Goal: Contribute content: Add original content to the website for others to see

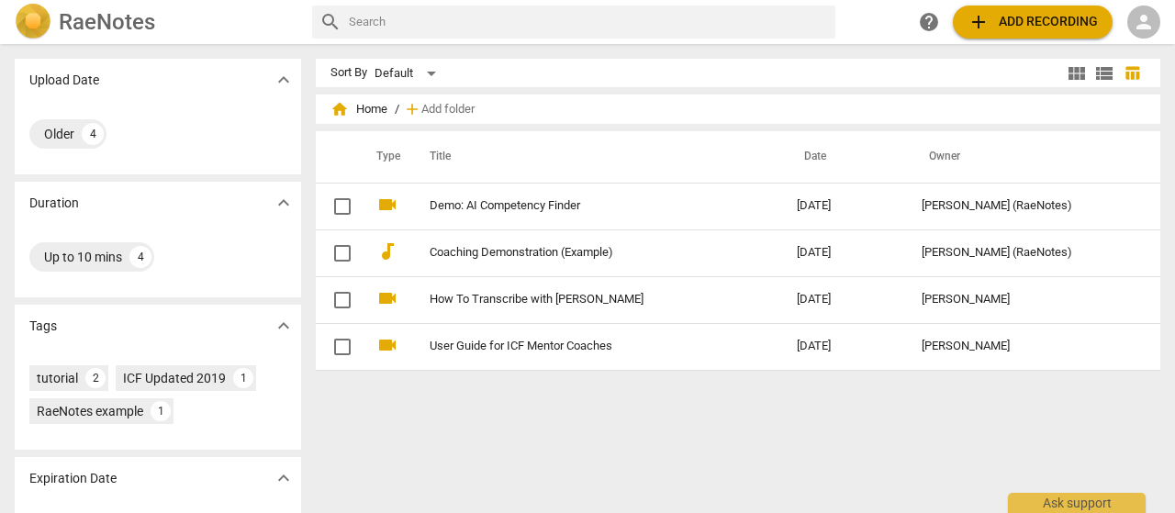
click at [499, 475] on div "Sort By Default view_module view_list table_chart home Home / add Add folder Ty…" at bounding box center [745, 279] width 859 height 440
click at [1038, 20] on span "add Add recording" at bounding box center [1033, 22] width 130 height 22
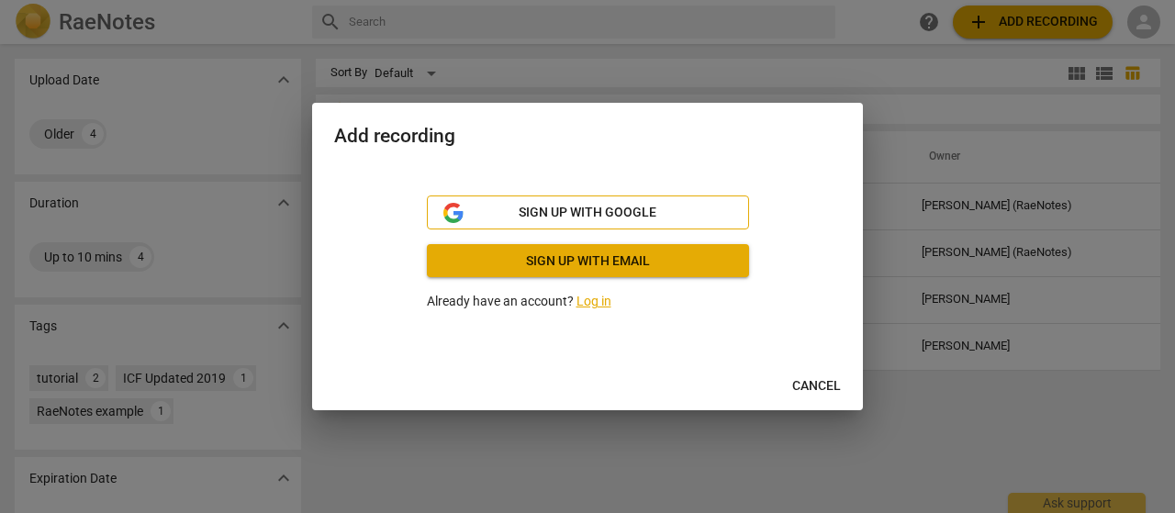
click at [590, 212] on span "Sign up with Google" at bounding box center [588, 213] width 138 height 18
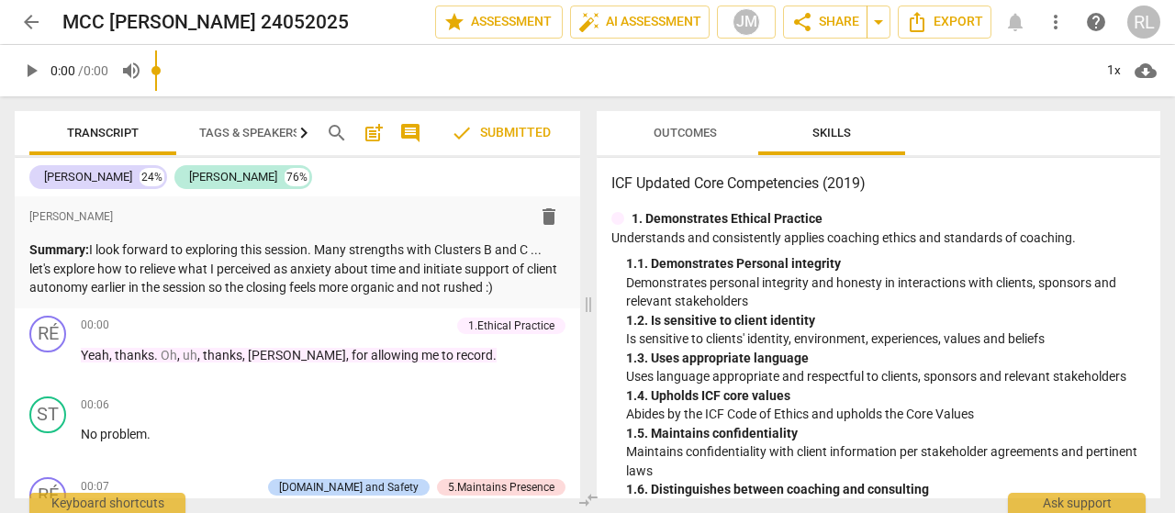
click at [430, 393] on div "ST play_arrow pause 00:06 + Add competency keyboard_arrow_right No problem ." at bounding box center [298, 429] width 566 height 81
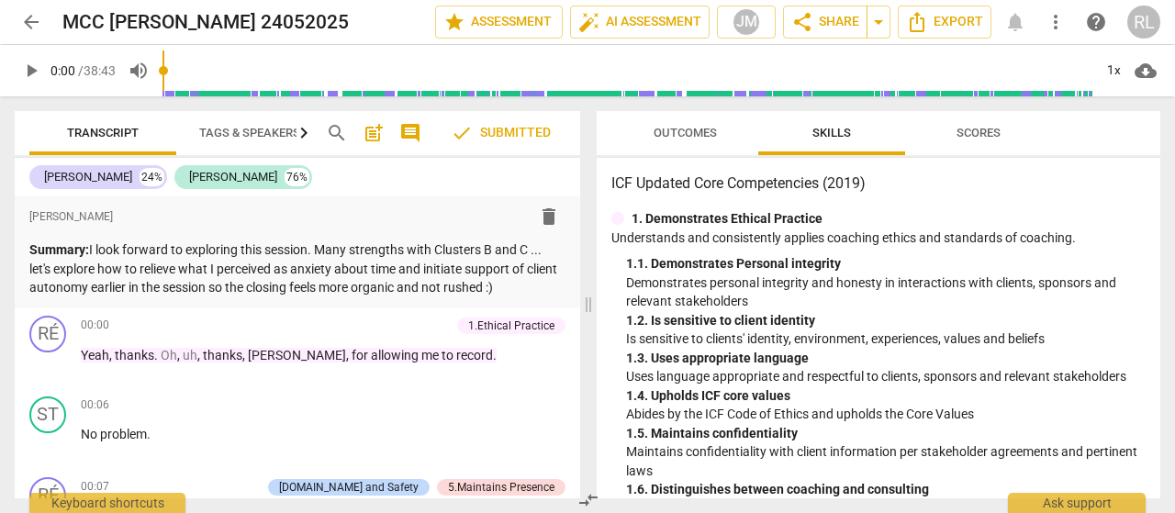
click at [28, 30] on span "arrow_back" at bounding box center [31, 22] width 22 height 22
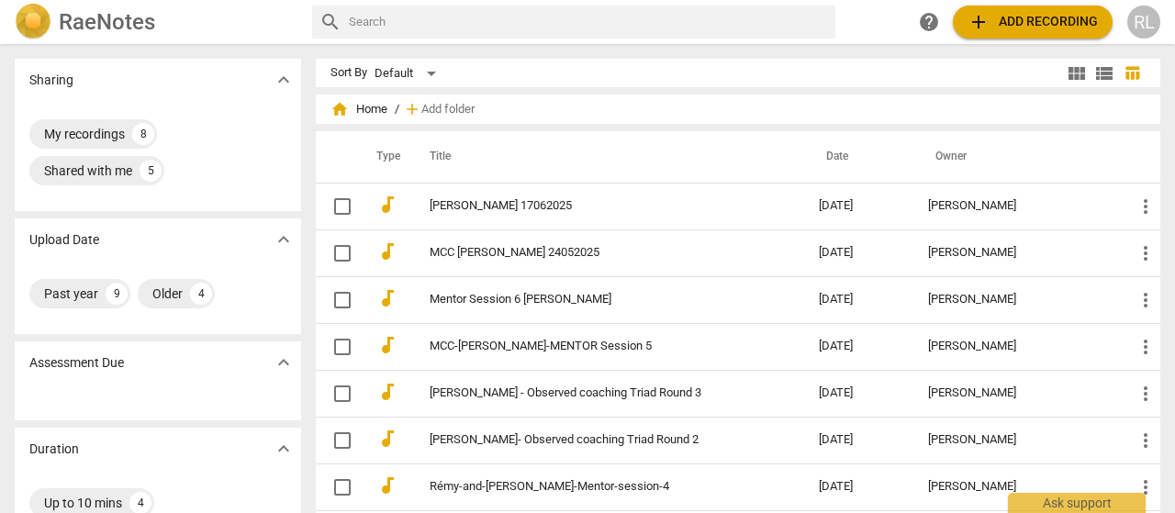
click at [1011, 18] on span "add Add recording" at bounding box center [1033, 22] width 130 height 22
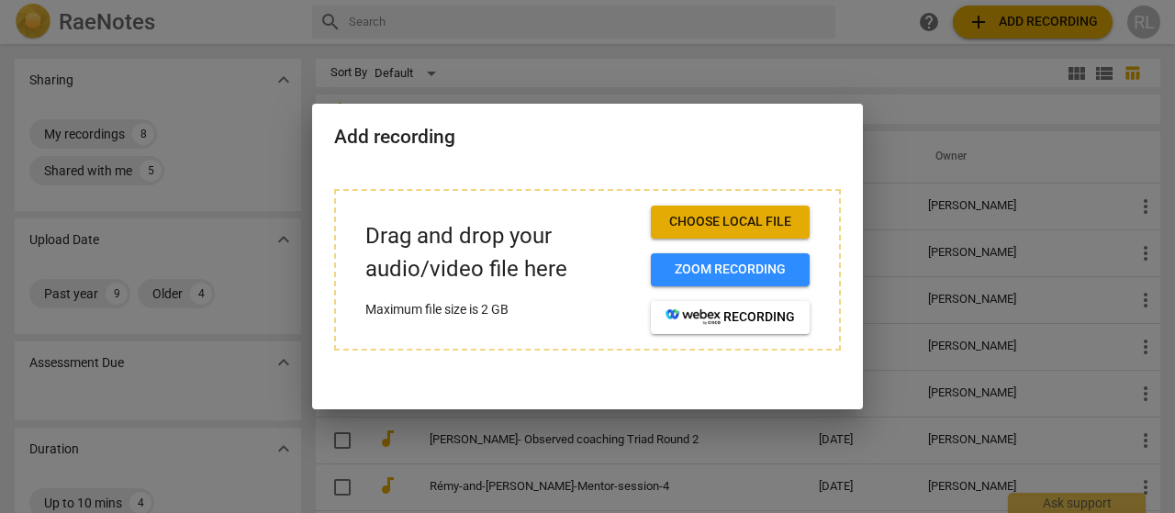
click at [701, 223] on span "Choose local file" at bounding box center [730, 222] width 129 height 18
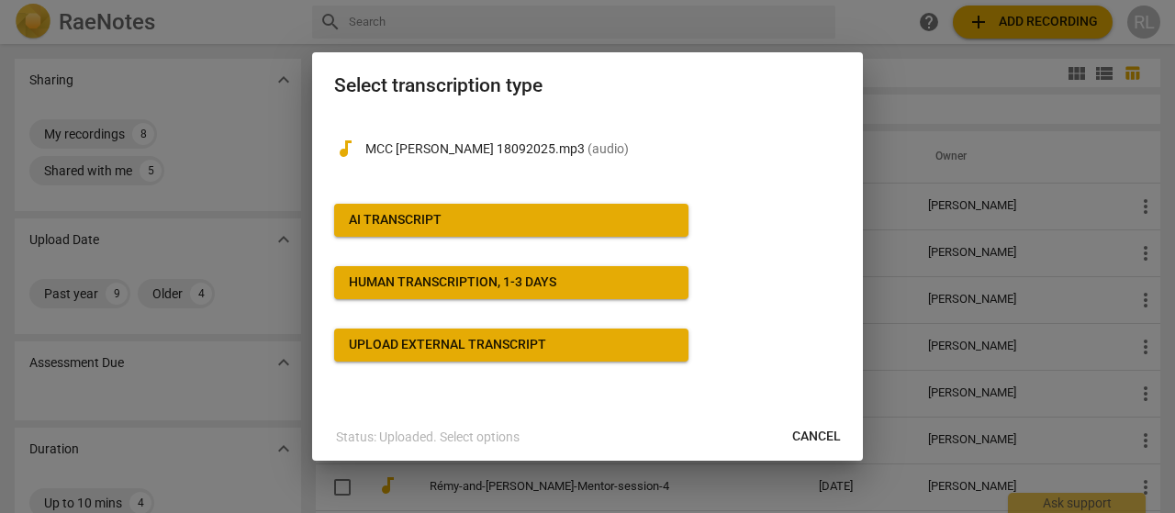
click at [388, 212] on div "AI Transcript" at bounding box center [395, 220] width 93 height 18
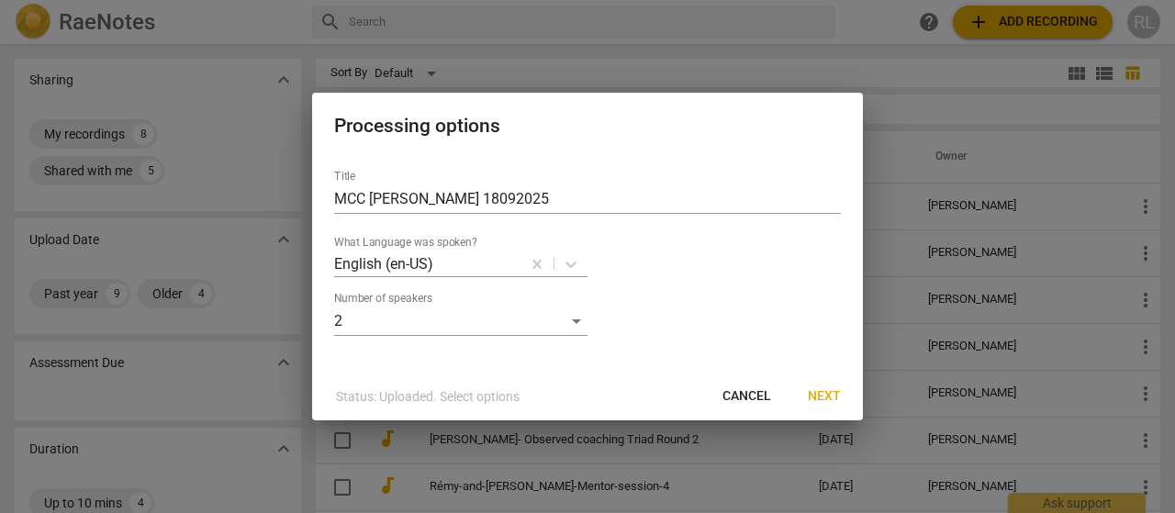
click at [827, 409] on button "Next" at bounding box center [824, 396] width 62 height 33
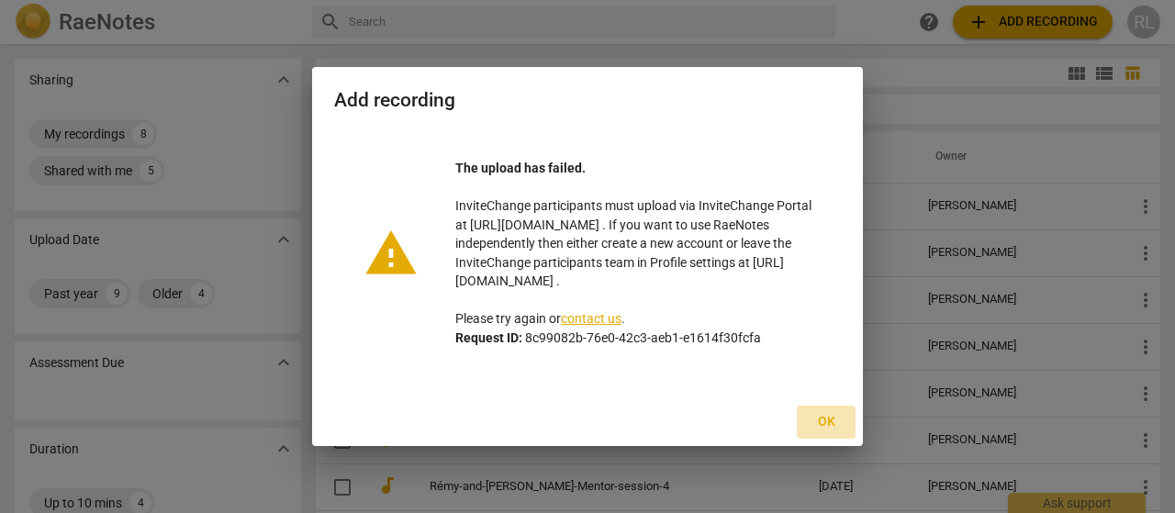
click at [830, 431] on span "Ok" at bounding box center [826, 422] width 29 height 18
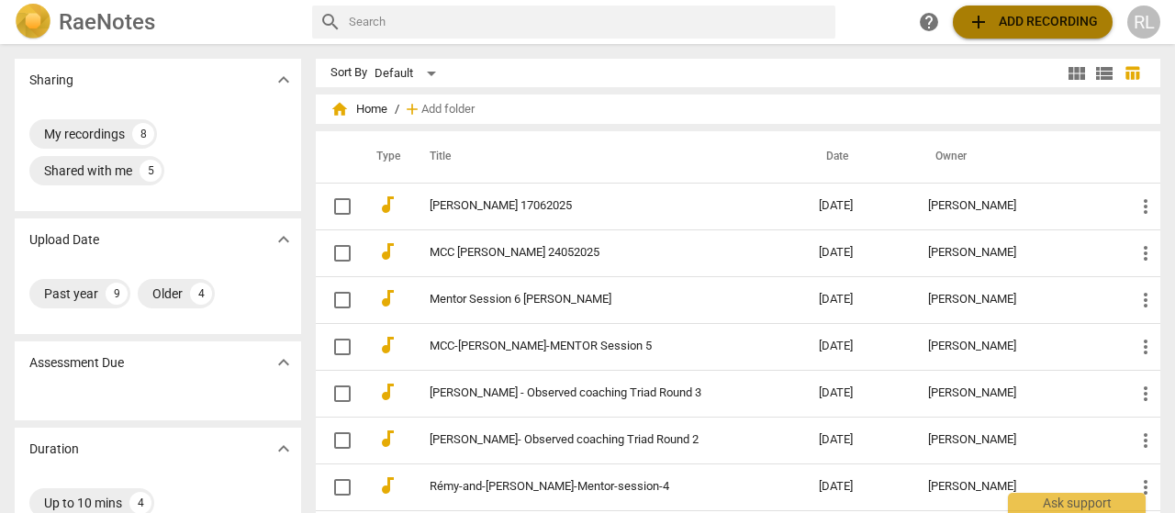
click at [994, 25] on span "add Add recording" at bounding box center [1033, 22] width 130 height 22
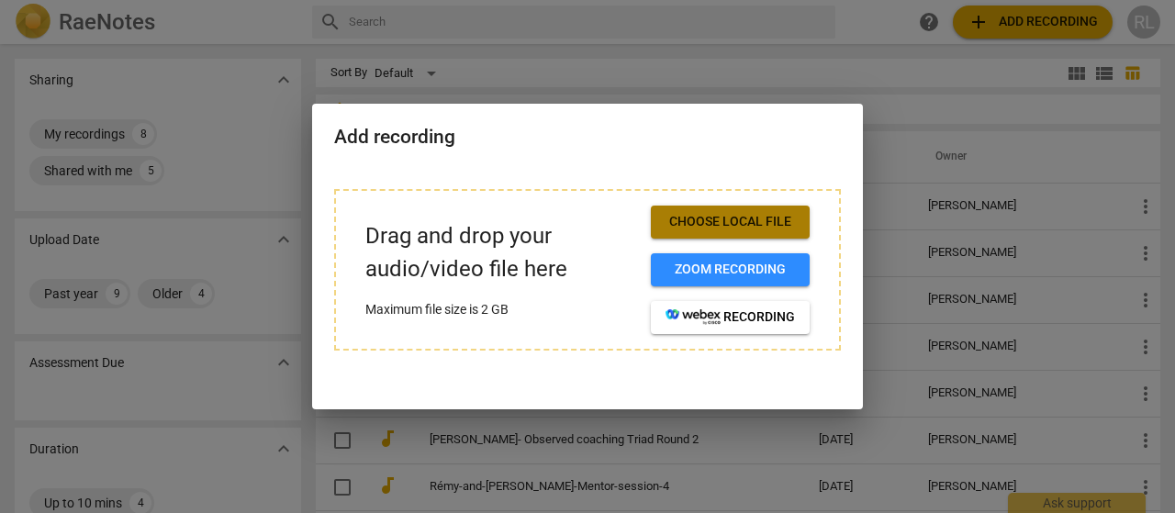
click at [717, 219] on span "Choose local file" at bounding box center [730, 222] width 129 height 18
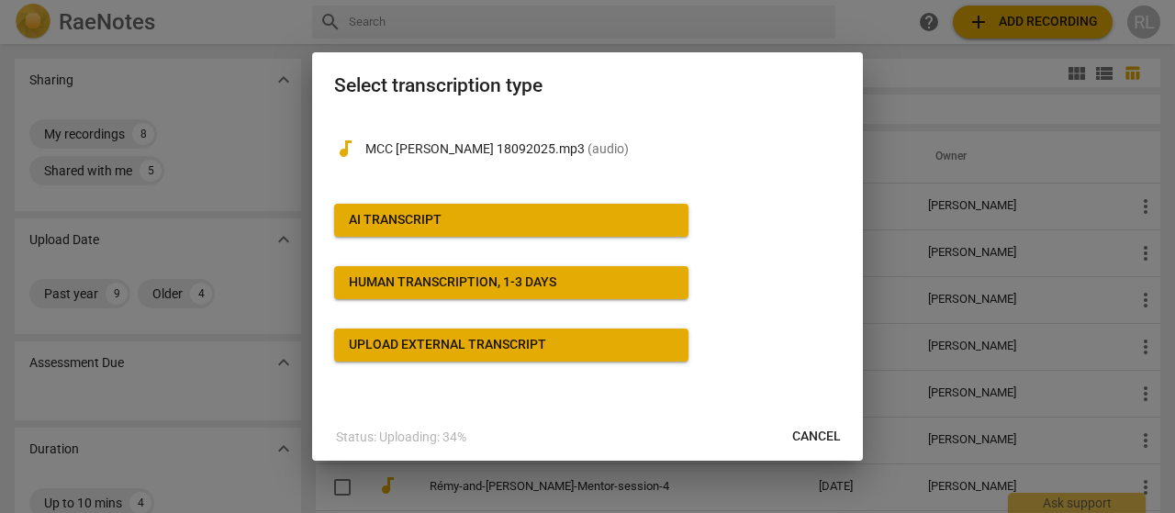
click at [393, 214] on div "AI Transcript" at bounding box center [395, 220] width 93 height 18
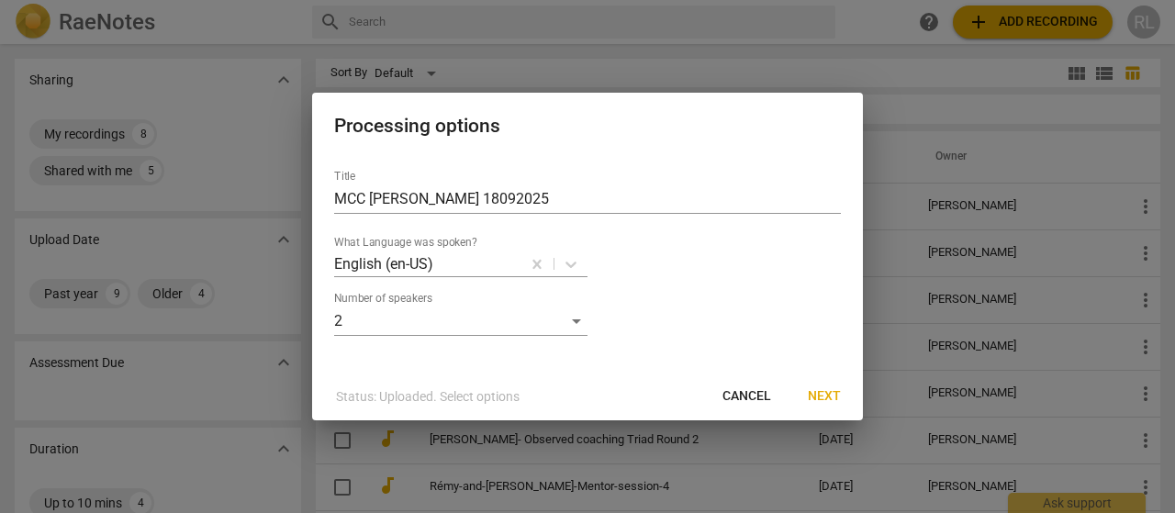
click at [816, 401] on span "Next" at bounding box center [824, 396] width 33 height 18
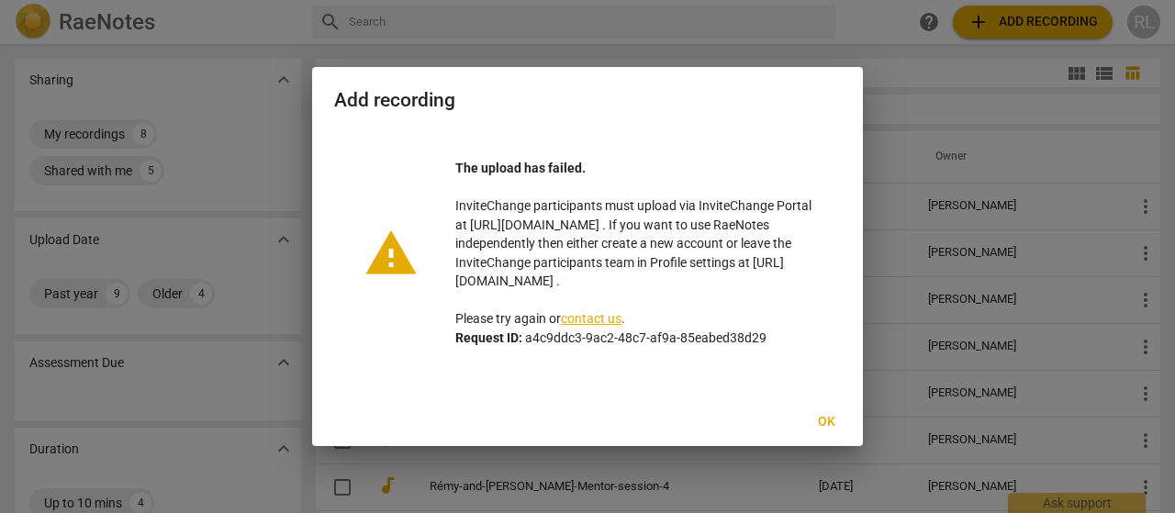
click at [901, 39] on div at bounding box center [587, 256] width 1175 height 513
